Goal: Task Accomplishment & Management: Use online tool/utility

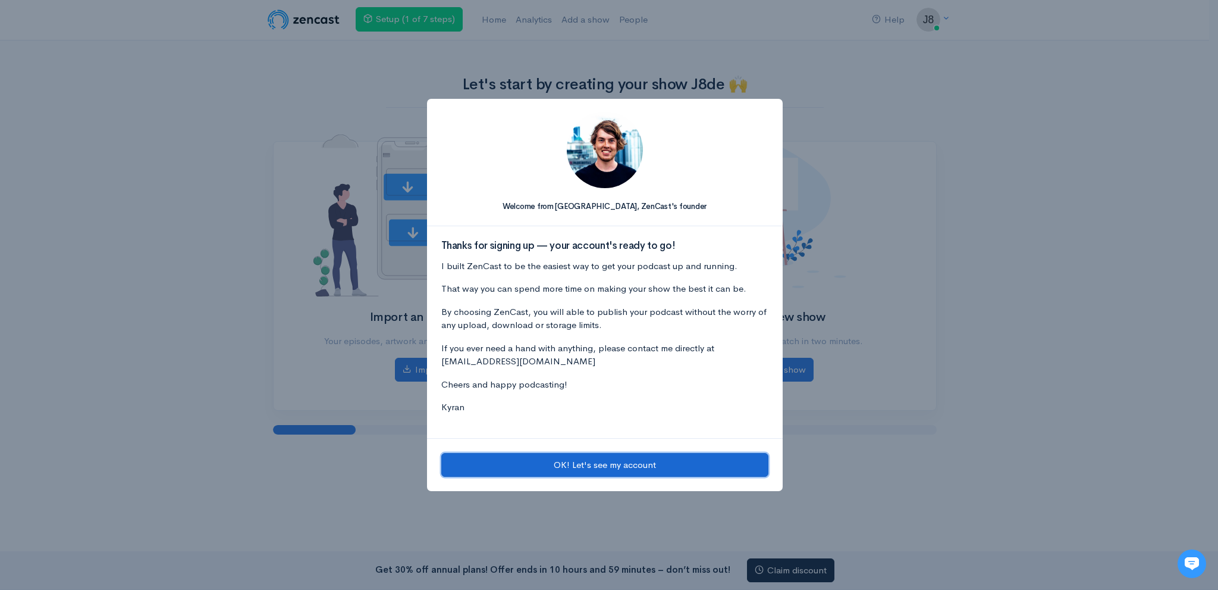
click at [623, 465] on button "OK! Let's see my account" at bounding box center [604, 465] width 327 height 24
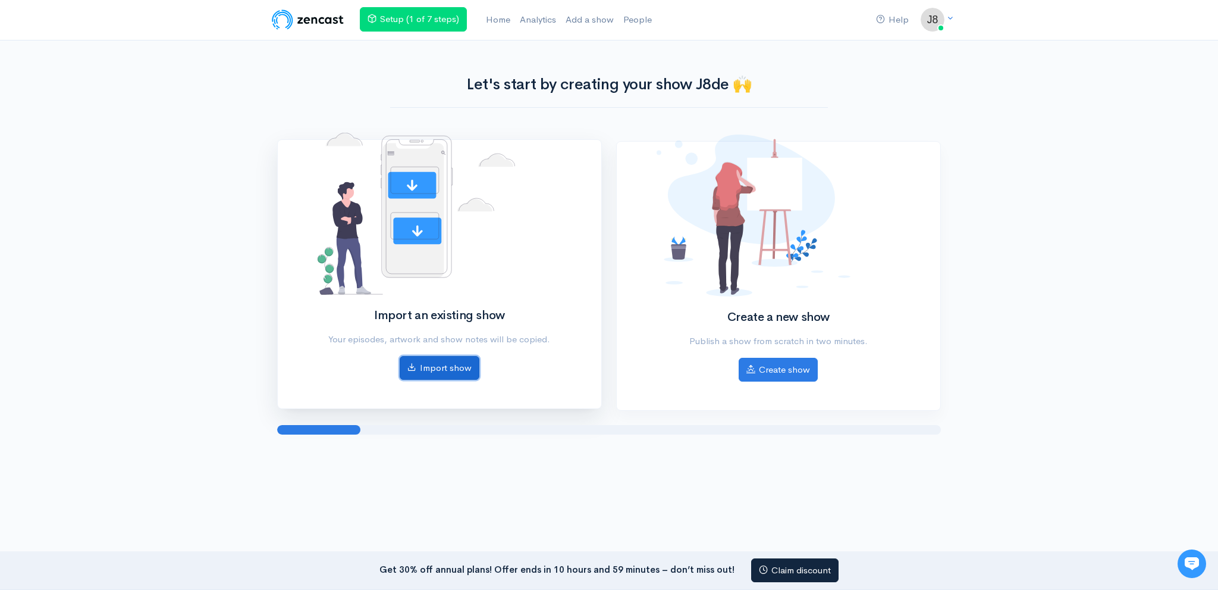
click at [443, 361] on link "Import show" at bounding box center [440, 368] width 80 height 24
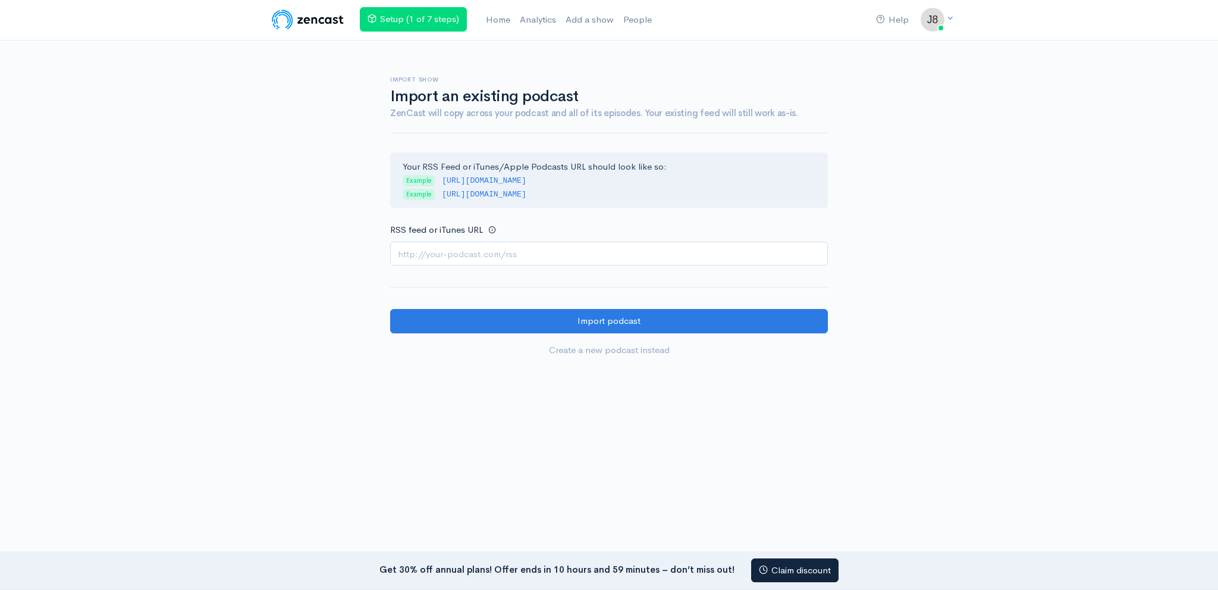
click at [532, 247] on input "RSS feed or iTunes URL" at bounding box center [609, 254] width 438 height 24
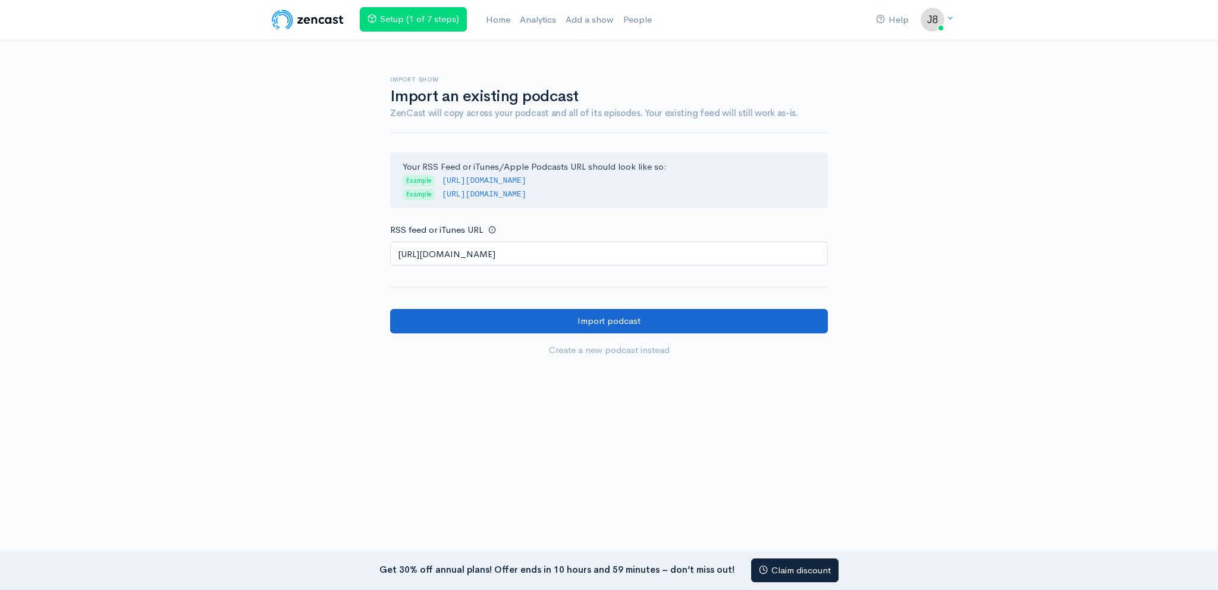
type input "https://anchor.fm/s/108ba6900/podcast/rss"
click at [545, 317] on input "Import podcast" at bounding box center [609, 321] width 438 height 24
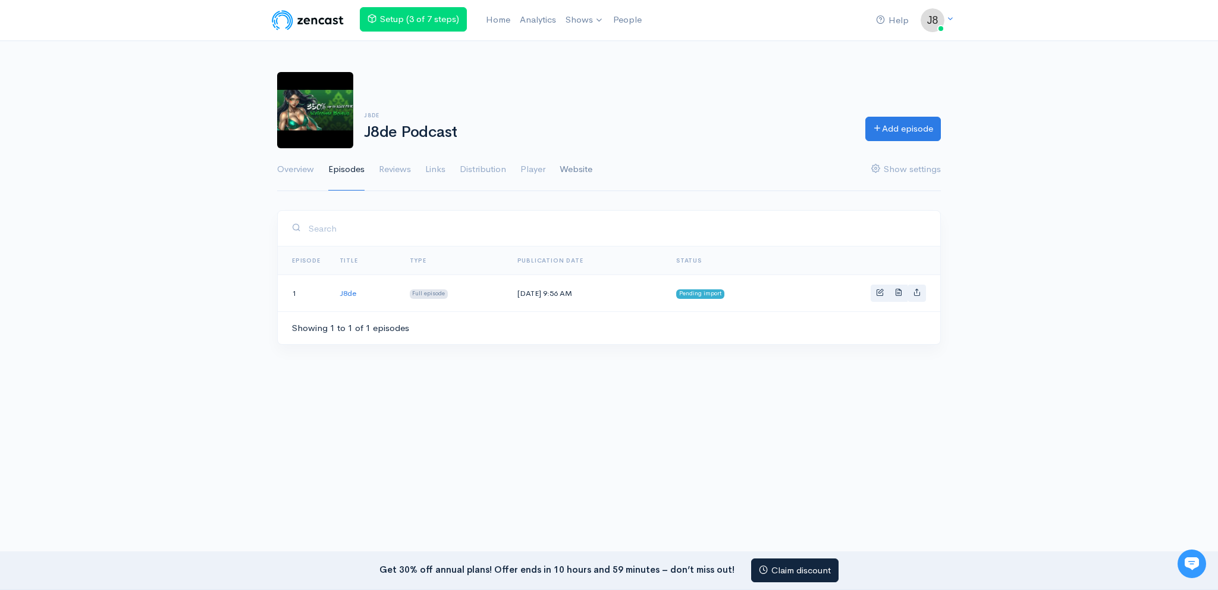
click at [573, 174] on link "Website" at bounding box center [576, 169] width 33 height 43
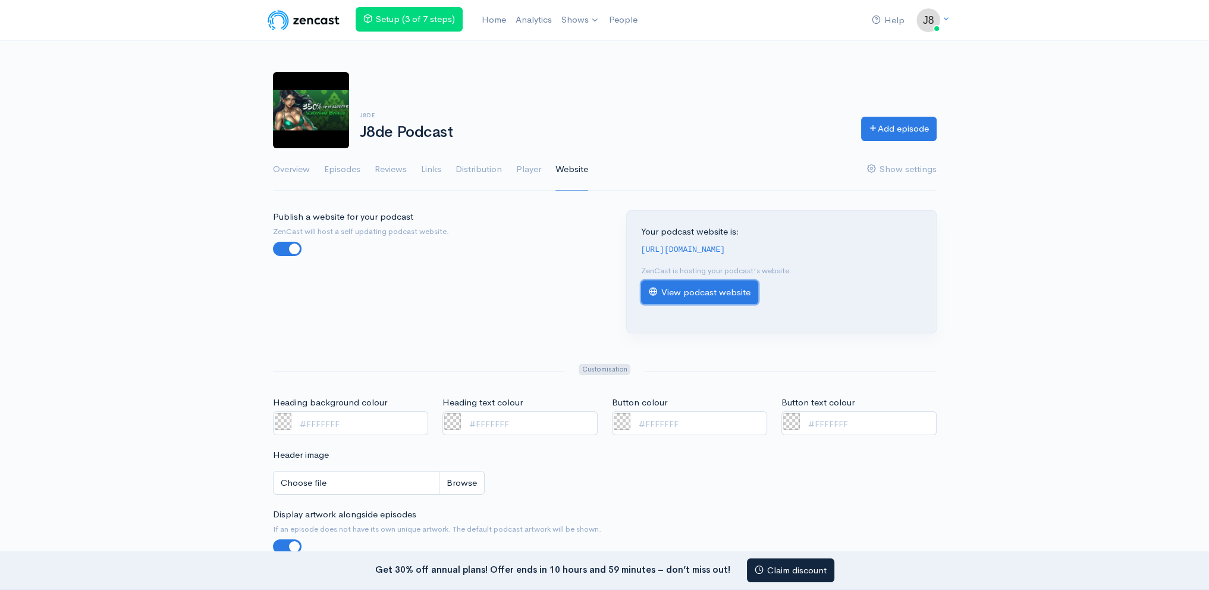
click at [679, 292] on link "View podcast website" at bounding box center [699, 292] width 117 height 24
